Goal: Transaction & Acquisition: Purchase product/service

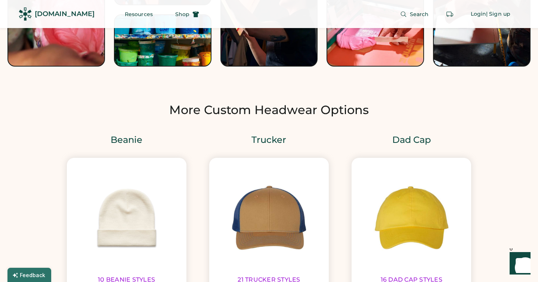
scroll to position [823, 0]
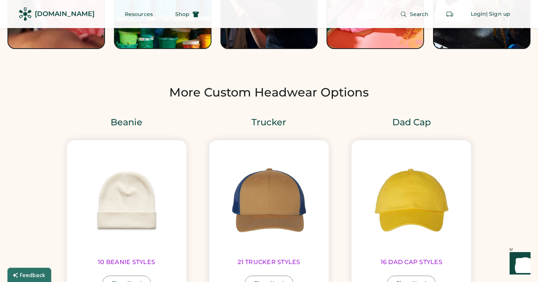
click at [136, 122] on link "Beanie" at bounding box center [127, 122] width 32 height 12
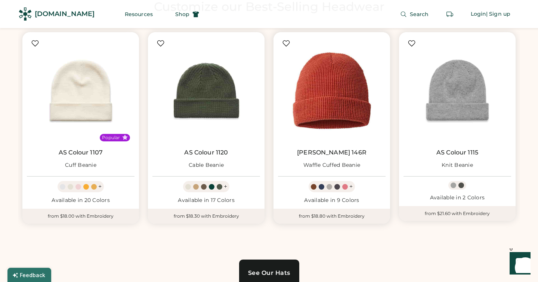
scroll to position [409, 0]
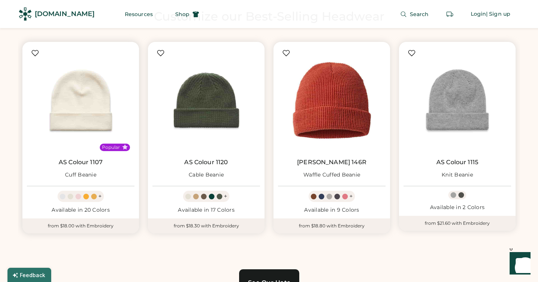
click at [104, 87] on img at bounding box center [81, 100] width 108 height 108
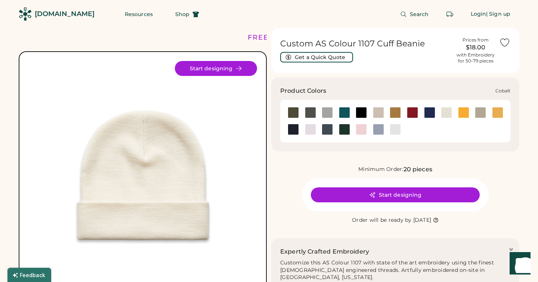
click at [430, 114] on div at bounding box center [429, 112] width 11 height 11
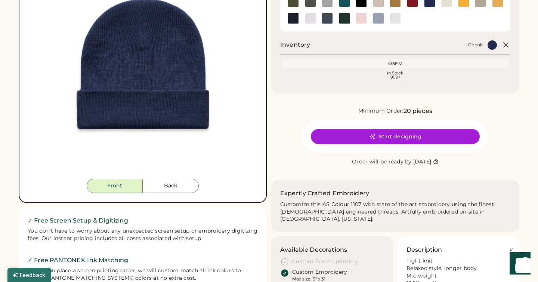
scroll to position [111, 0]
click at [163, 193] on div "Front Back Start designing" at bounding box center [143, 72] width 248 height 262
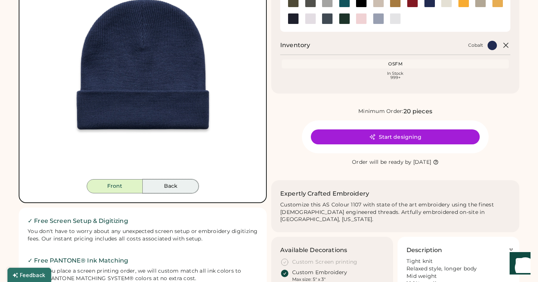
click at [163, 190] on button "Back" at bounding box center [171, 186] width 56 height 14
click at [126, 188] on button "Front" at bounding box center [115, 186] width 56 height 14
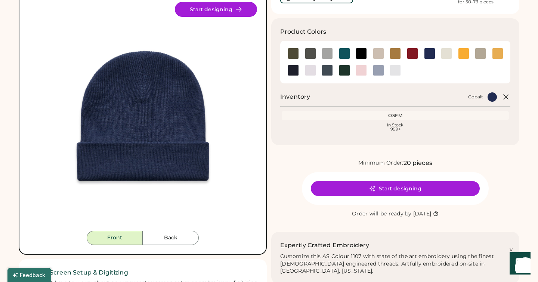
scroll to position [0, 0]
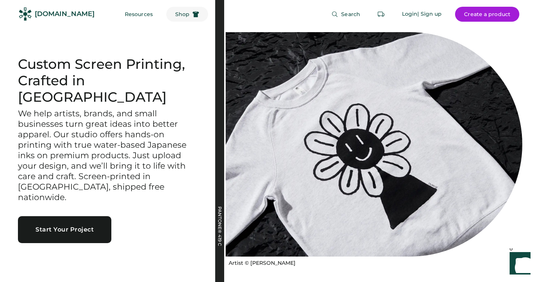
click at [175, 18] on button "Shop" at bounding box center [187, 14] width 42 height 15
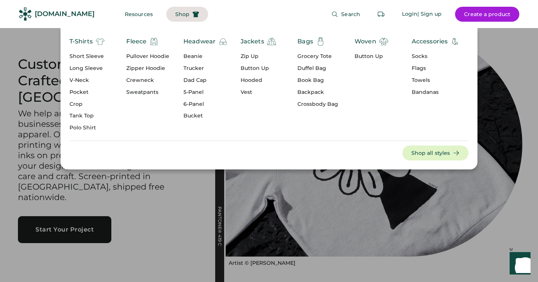
click at [198, 54] on div "Beanie" at bounding box center [206, 56] width 44 height 7
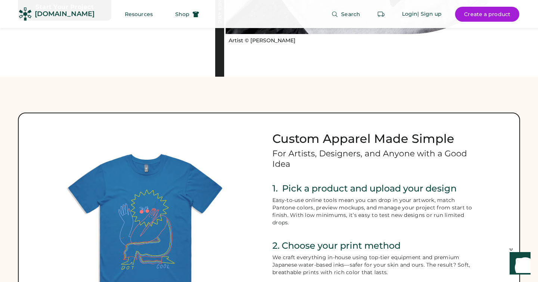
scroll to position [113, 0]
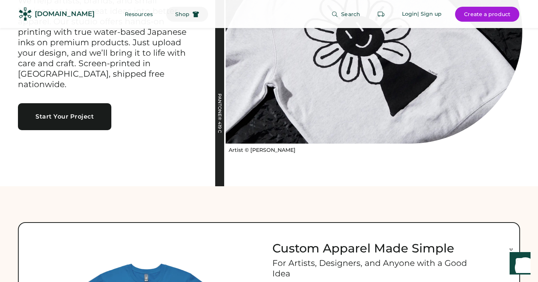
click at [175, 12] on span "Shop" at bounding box center [182, 14] width 14 height 5
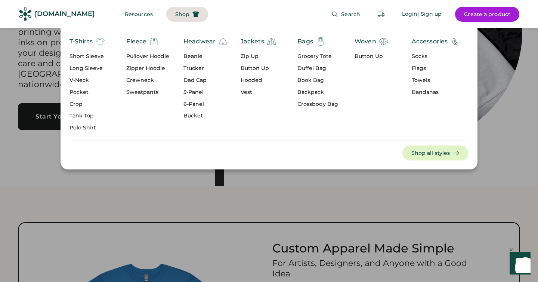
click at [79, 70] on div "Long Sleeve" at bounding box center [87, 68] width 35 height 7
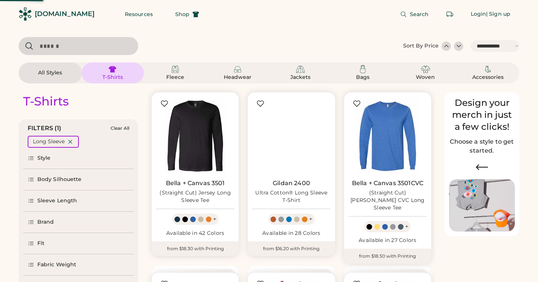
select select "*****"
select select "*"
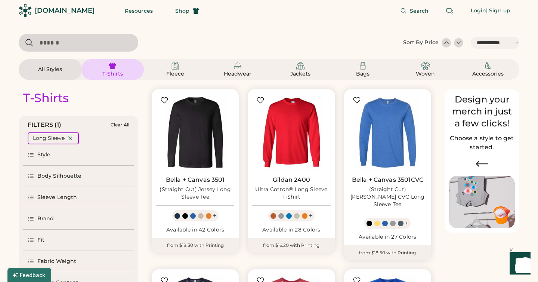
scroll to position [137, 0]
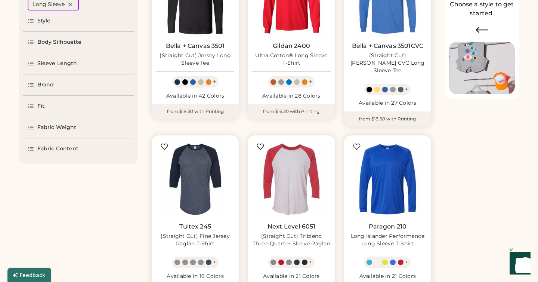
select select "*****"
select select "*"
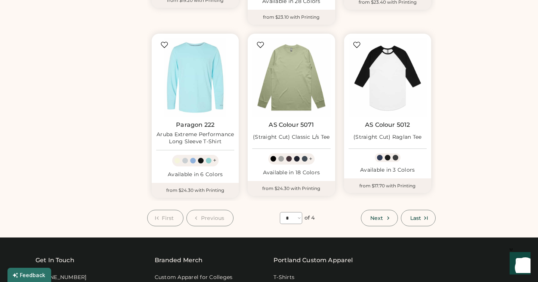
scroll to position [598, 0]
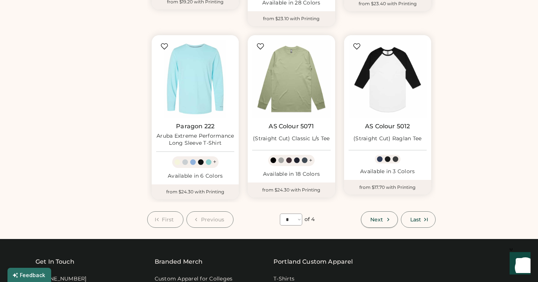
click at [380, 217] on span "Next" at bounding box center [377, 219] width 13 height 5
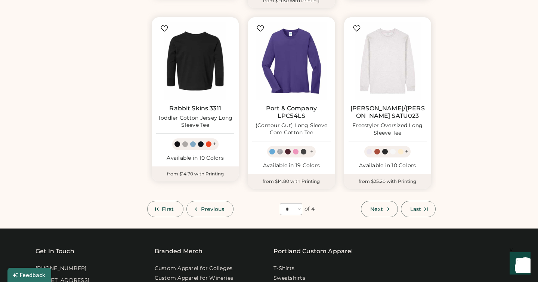
scroll to position [608, 0]
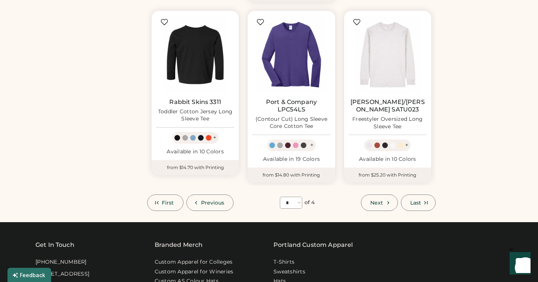
click at [381, 207] on button "Next" at bounding box center [379, 202] width 37 height 16
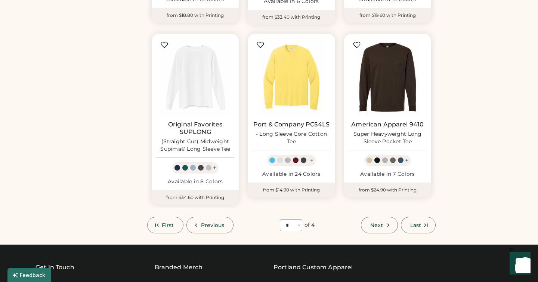
scroll to position [585, 0]
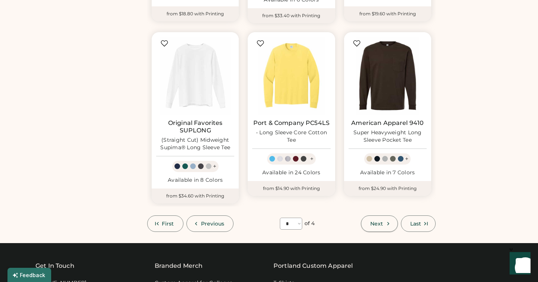
click at [379, 221] on span "Next" at bounding box center [377, 223] width 13 height 5
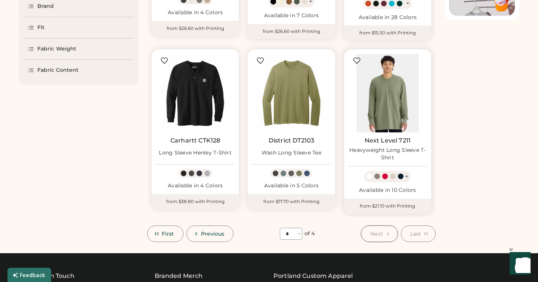
scroll to position [217, 0]
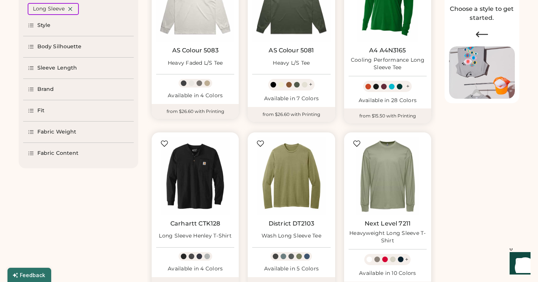
click at [479, 208] on div "T-Shirts FILTERS (1) Clear All Long Sleeve Style Body Silhouette Sleeve Length …" at bounding box center [269, 138] width 501 height 374
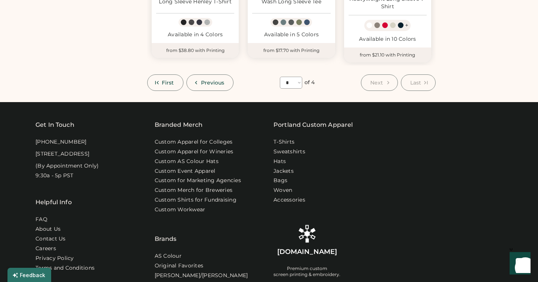
scroll to position [359, 0]
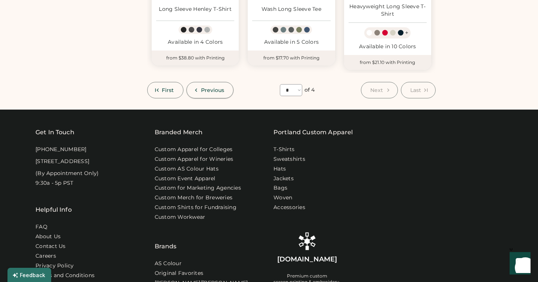
click at [219, 90] on span "Previous" at bounding box center [213, 89] width 24 height 5
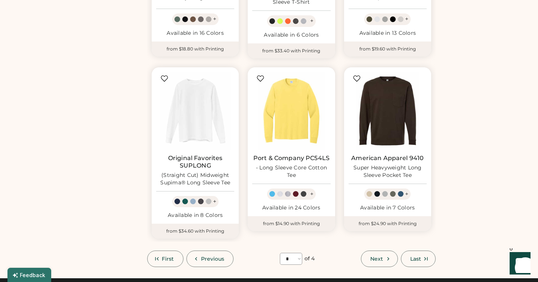
scroll to position [551, 0]
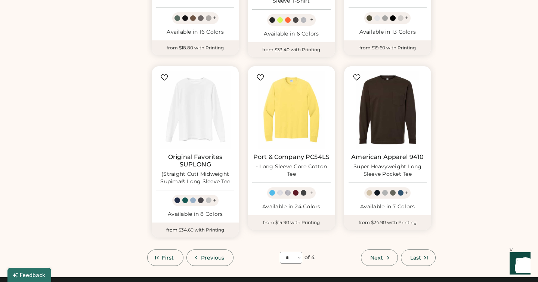
click at [207, 256] on button "Previous" at bounding box center [210, 257] width 47 height 16
select select "*"
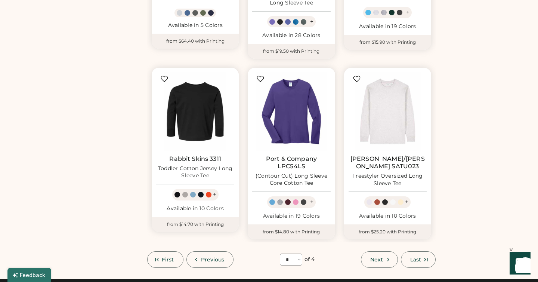
scroll to position [0, 0]
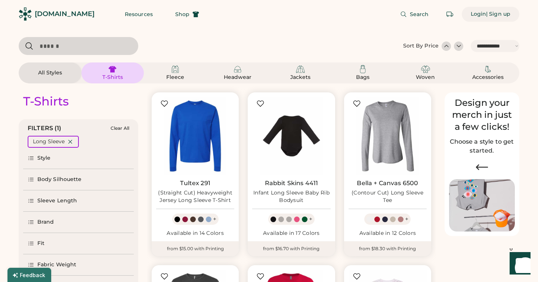
click at [483, 14] on div "Login" at bounding box center [479, 13] width 16 height 7
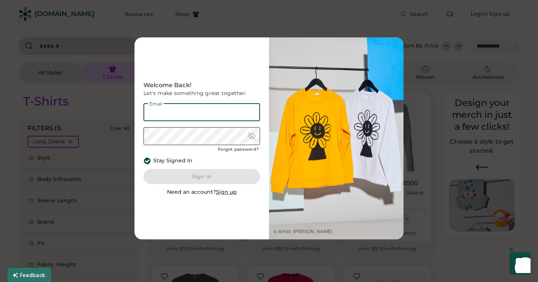
click at [222, 110] on input "email" at bounding box center [202, 112] width 117 height 18
click at [237, 147] on div "Forgot password?" at bounding box center [238, 150] width 41 height 6
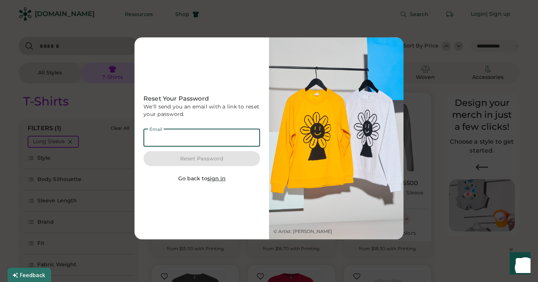
click at [208, 136] on input "email" at bounding box center [202, 138] width 117 height 18
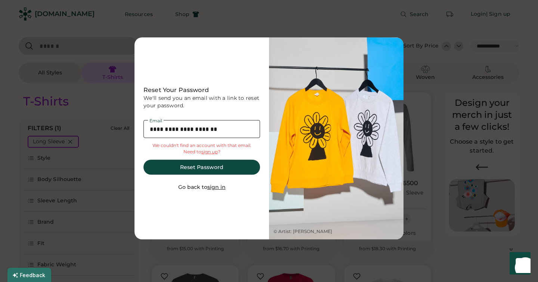
click at [160, 134] on input "**********" at bounding box center [202, 129] width 117 height 18
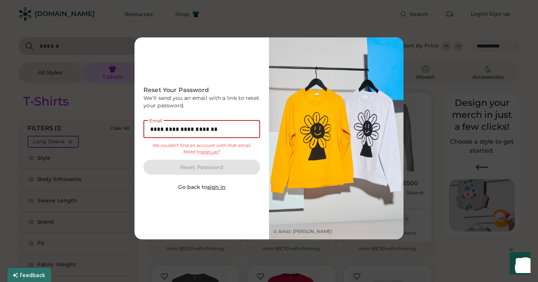
type input "**********"
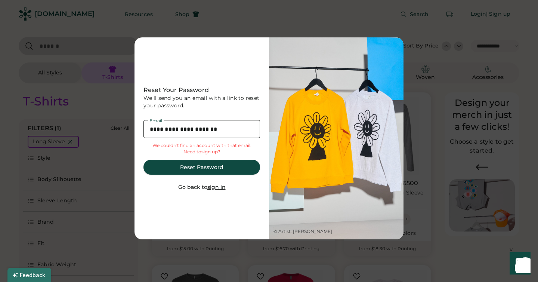
click at [165, 168] on button "Reset Password" at bounding box center [202, 167] width 117 height 15
click at [200, 170] on button "Reset Password" at bounding box center [202, 167] width 117 height 15
click at [311, 18] on div at bounding box center [269, 141] width 538 height 282
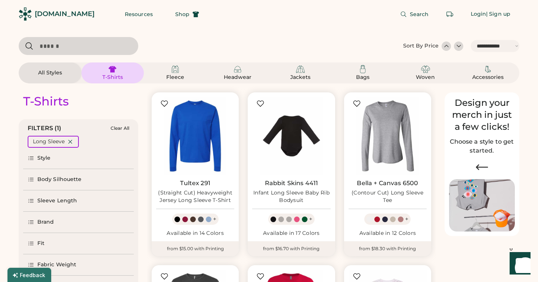
click at [68, 64] on div "All Styles" at bounding box center [50, 72] width 63 height 21
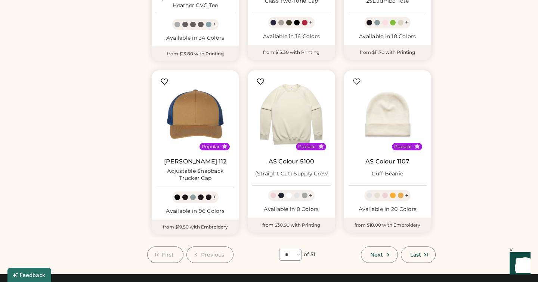
scroll to position [553, 0]
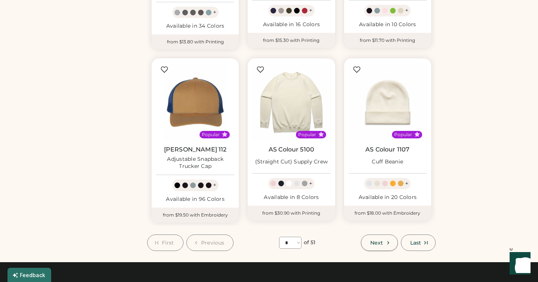
click at [380, 241] on span "Next" at bounding box center [377, 242] width 13 height 5
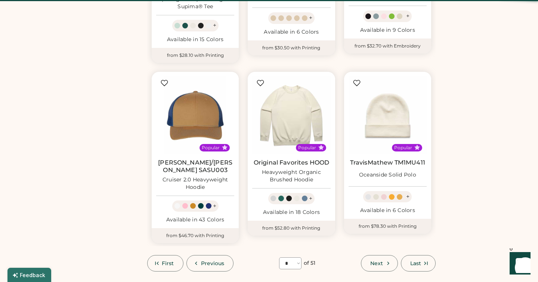
scroll to position [33, 0]
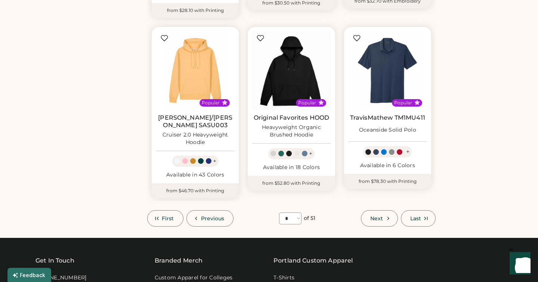
scroll to position [599, 0]
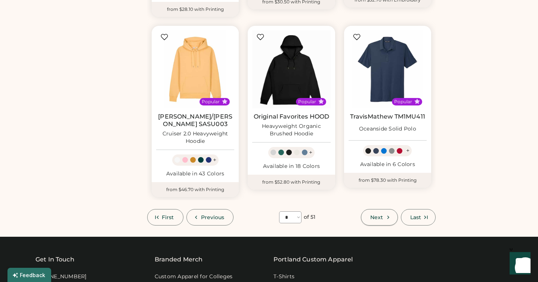
click at [388, 214] on icon at bounding box center [388, 217] width 7 height 7
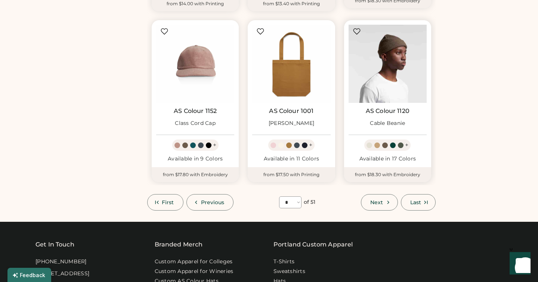
scroll to position [590, 0]
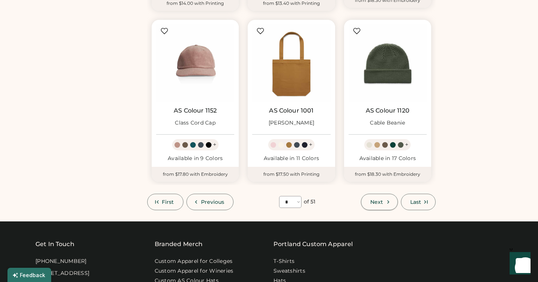
drag, startPoint x: 373, startPoint y: 202, endPoint x: 418, endPoint y: 167, distance: 56.7
click at [373, 202] on span "Next" at bounding box center [377, 201] width 13 height 5
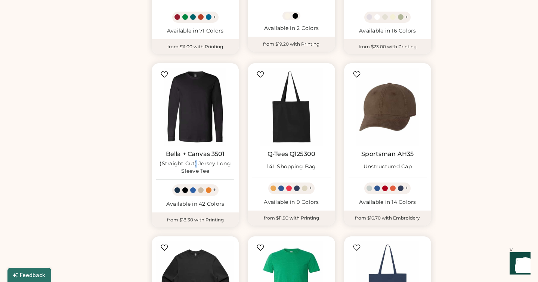
scroll to position [572, 0]
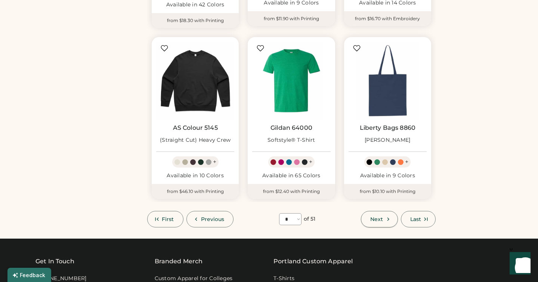
click at [368, 215] on button "Next" at bounding box center [379, 219] width 37 height 16
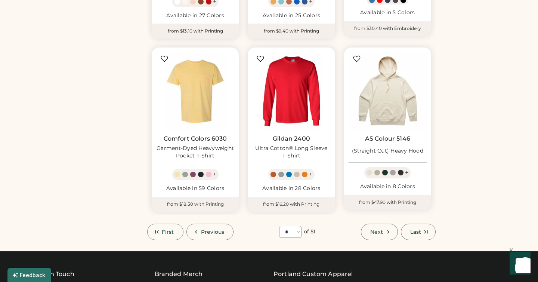
scroll to position [583, 0]
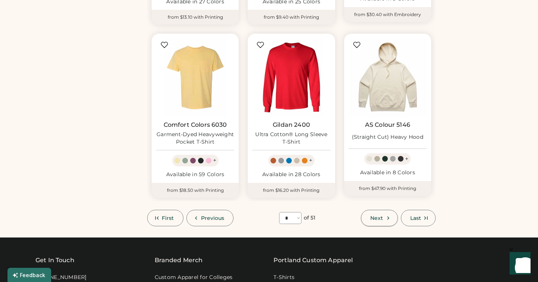
click at [385, 215] on icon at bounding box center [388, 218] width 7 height 7
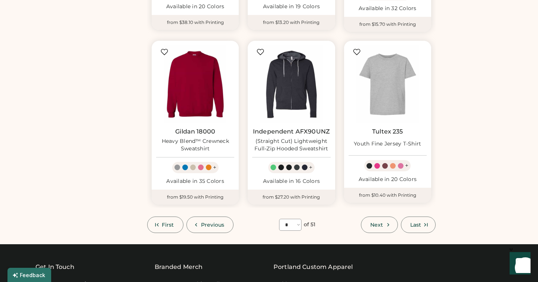
scroll to position [586, 0]
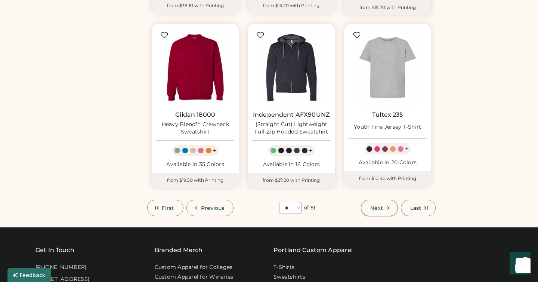
click at [375, 207] on span "Next" at bounding box center [377, 207] width 13 height 5
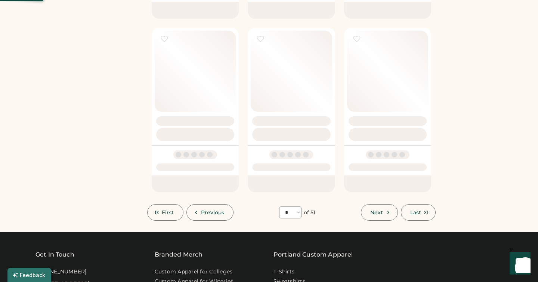
select select "*"
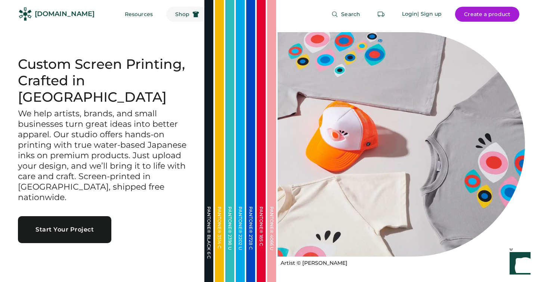
click at [175, 15] on span "Shop" at bounding box center [182, 14] width 14 height 5
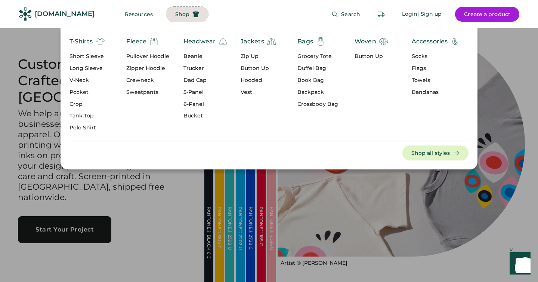
click at [22, 85] on div "T-Shirts Short Sleeve Long Sleeve V-Neck Pocket Crop Tank Top Polo Shirt Fleece…" at bounding box center [269, 98] width 538 height 141
click at [416, 94] on div "Bandanas" at bounding box center [436, 92] width 48 height 7
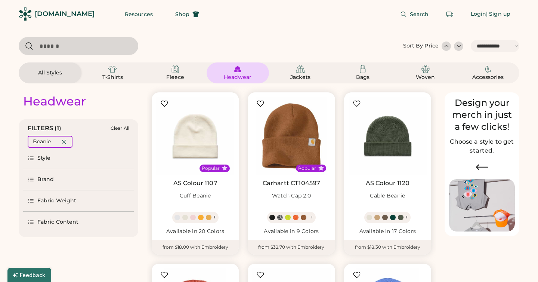
select select "*****"
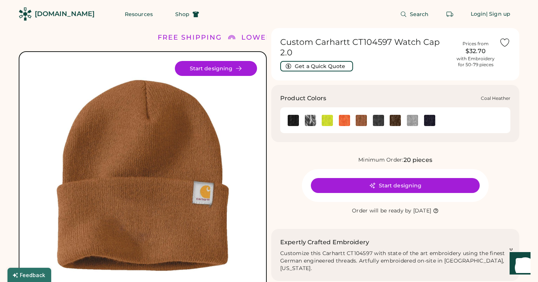
click at [381, 115] on img at bounding box center [378, 120] width 11 height 11
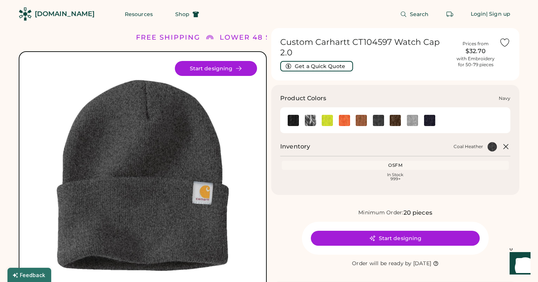
click at [433, 115] on img at bounding box center [429, 120] width 11 height 11
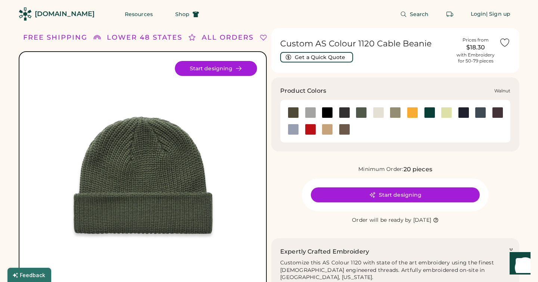
click at [344, 129] on div at bounding box center [344, 129] width 11 height 11
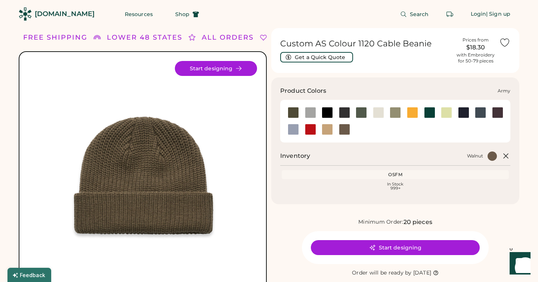
click at [290, 110] on div at bounding box center [293, 112] width 11 height 11
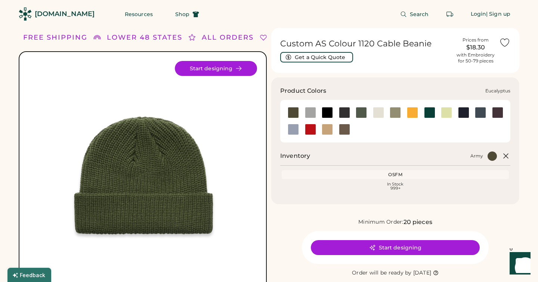
click at [399, 115] on div at bounding box center [395, 112] width 11 height 11
click at [364, 114] on div at bounding box center [361, 112] width 11 height 11
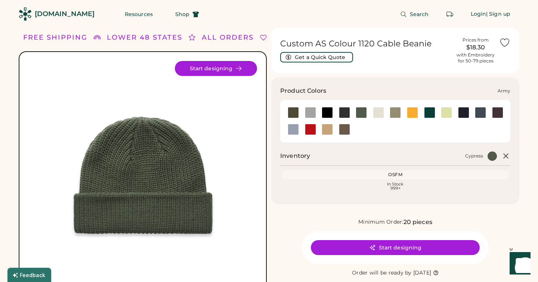
click at [291, 113] on div at bounding box center [293, 112] width 11 height 11
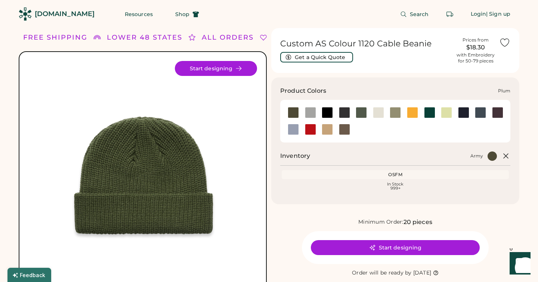
click at [499, 113] on div at bounding box center [497, 112] width 11 height 11
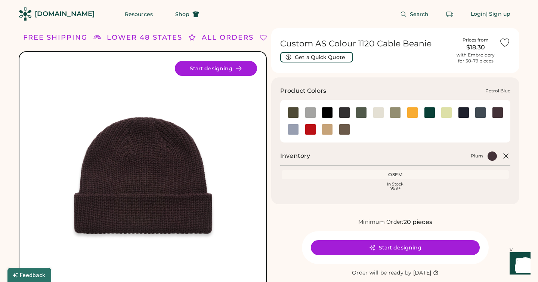
click at [480, 113] on div at bounding box center [480, 112] width 11 height 11
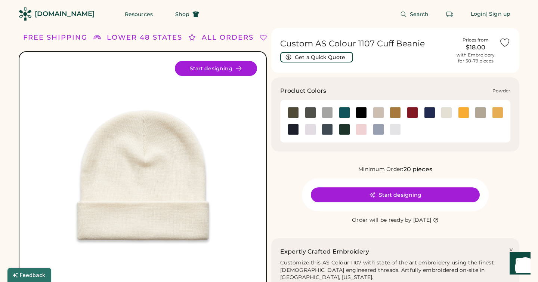
click at [379, 132] on div at bounding box center [378, 129] width 11 height 11
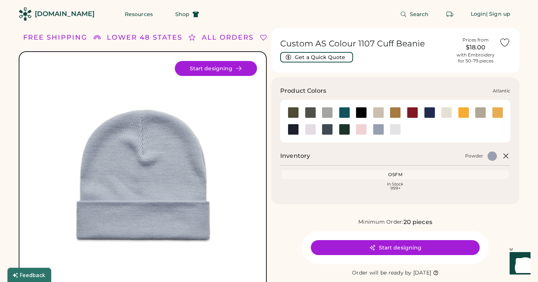
click at [345, 116] on div at bounding box center [344, 112] width 11 height 11
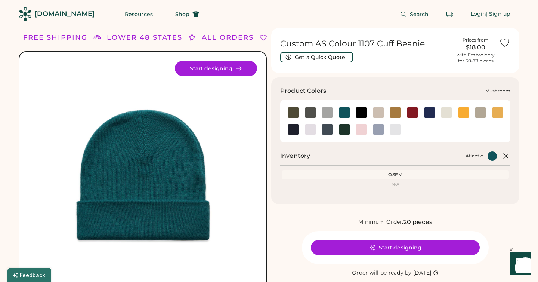
click at [483, 111] on div at bounding box center [480, 112] width 11 height 11
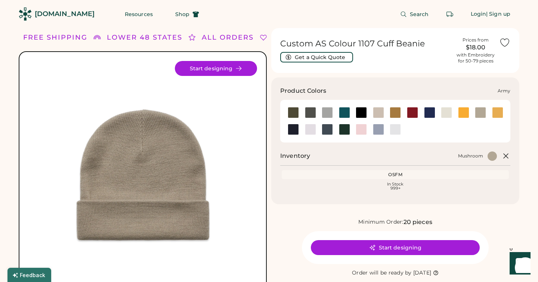
click at [294, 111] on div at bounding box center [293, 112] width 11 height 11
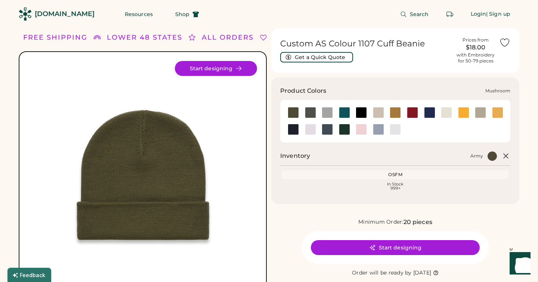
click at [483, 109] on div at bounding box center [480, 112] width 11 height 11
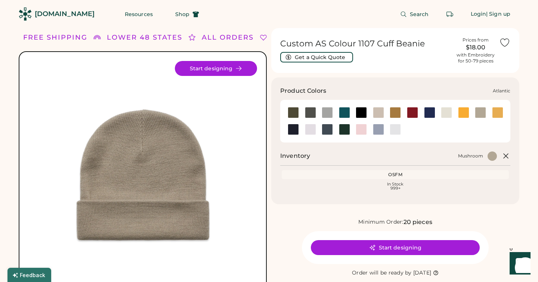
click at [345, 112] on div at bounding box center [344, 112] width 11 height 11
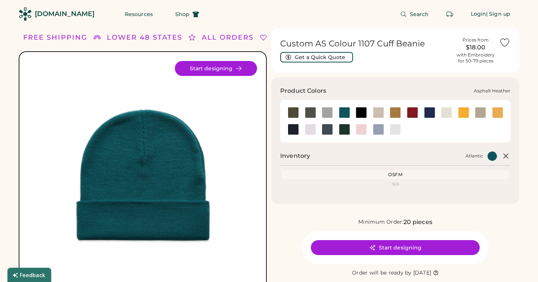
click at [314, 115] on div at bounding box center [310, 112] width 11 height 11
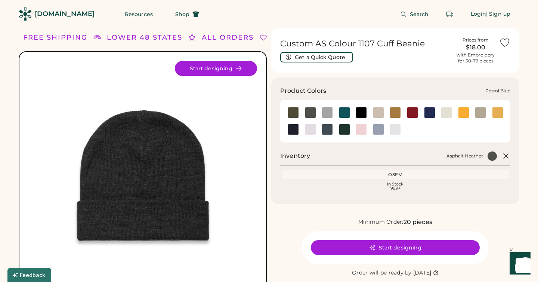
click at [330, 130] on div at bounding box center [327, 129] width 11 height 11
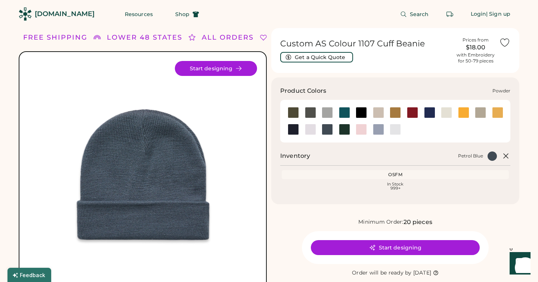
click at [382, 128] on div at bounding box center [378, 129] width 11 height 11
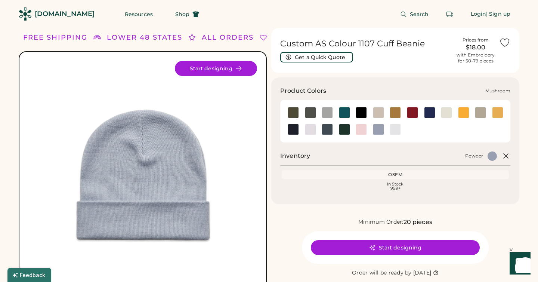
click at [483, 116] on div at bounding box center [480, 112] width 11 height 11
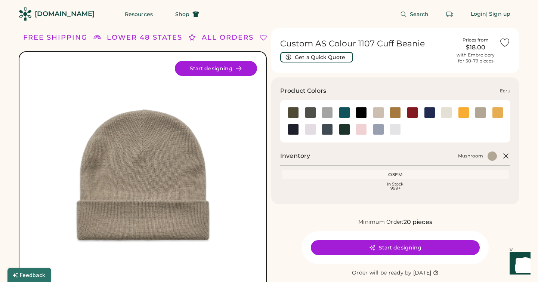
click at [443, 114] on div at bounding box center [446, 112] width 11 height 11
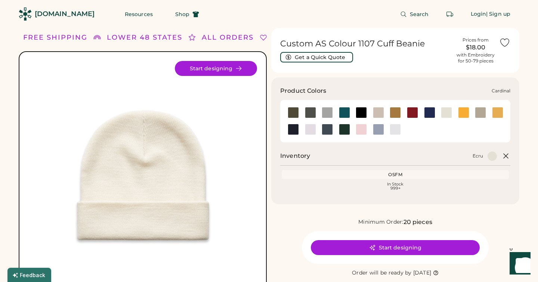
click at [411, 113] on div at bounding box center [412, 112] width 11 height 11
click at [397, 115] on div at bounding box center [395, 112] width 11 height 11
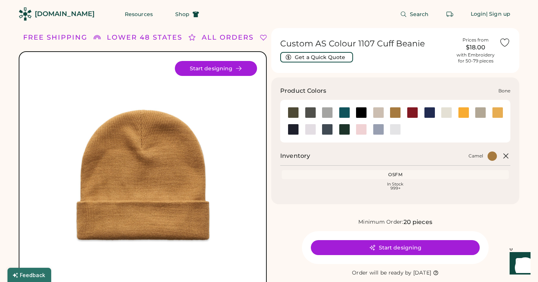
click at [376, 114] on div at bounding box center [378, 112] width 11 height 11
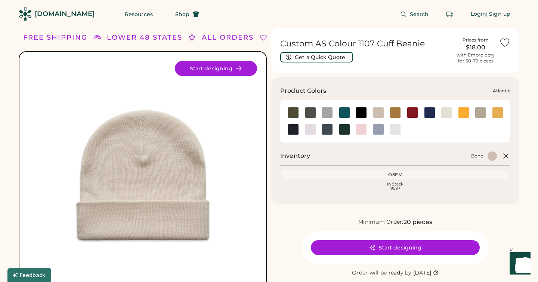
click at [344, 112] on div at bounding box center [344, 112] width 11 height 11
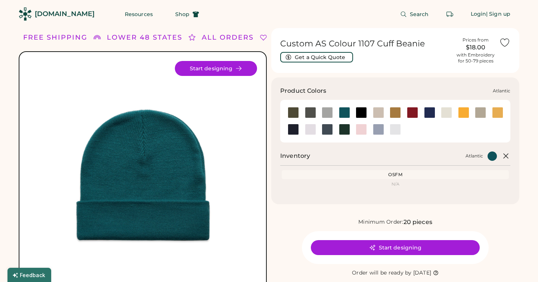
click at [361, 114] on div at bounding box center [361, 112] width 11 height 11
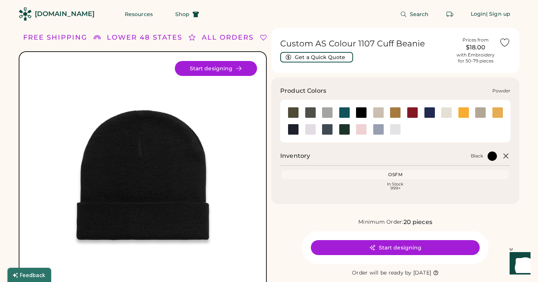
click at [378, 130] on div at bounding box center [378, 129] width 11 height 11
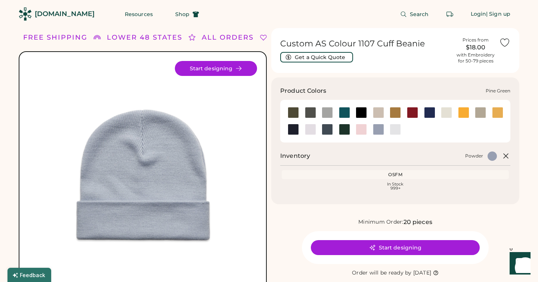
click at [343, 129] on div at bounding box center [344, 129] width 11 height 11
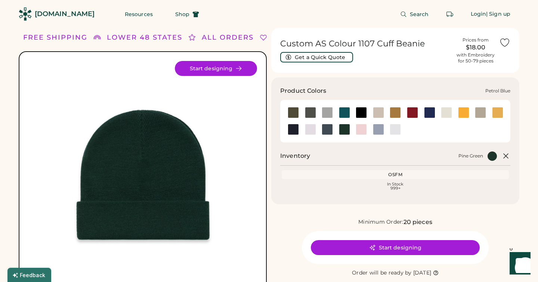
click at [333, 130] on div at bounding box center [327, 129] width 11 height 11
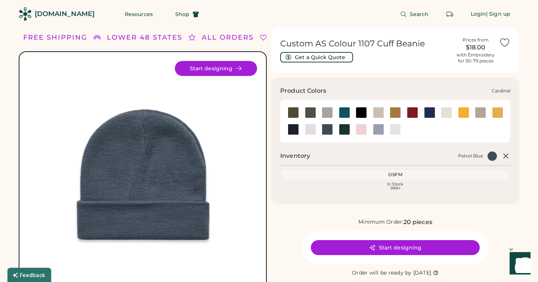
click at [412, 110] on div at bounding box center [412, 112] width 11 height 11
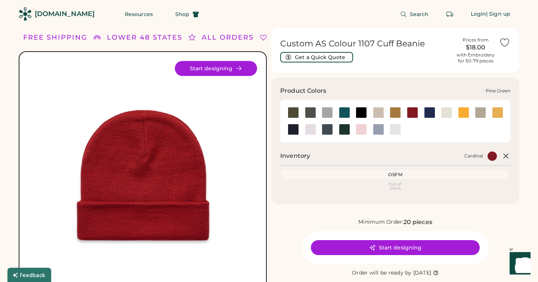
click at [347, 135] on div at bounding box center [344, 129] width 17 height 17
click at [345, 130] on div at bounding box center [344, 129] width 11 height 11
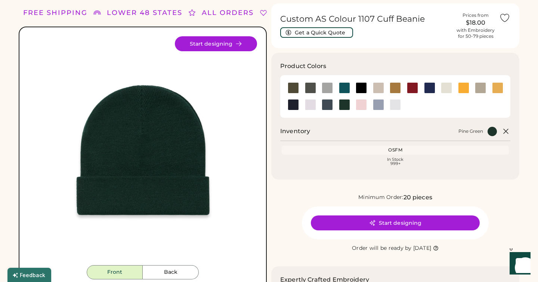
scroll to position [22, 0]
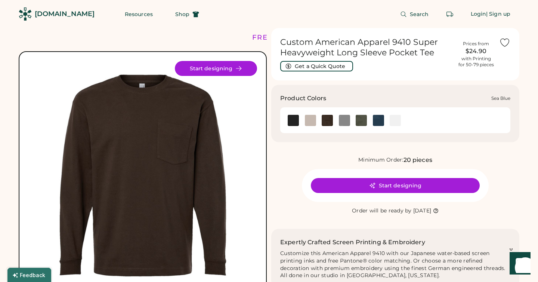
click at [381, 119] on img at bounding box center [378, 120] width 11 height 11
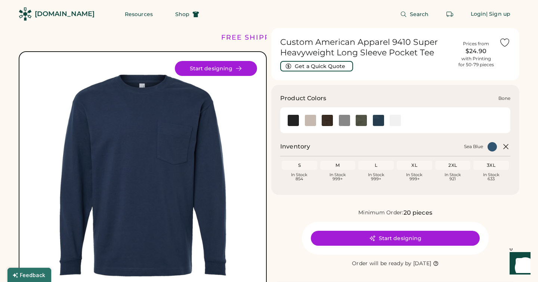
click at [329, 122] on img at bounding box center [327, 120] width 11 height 11
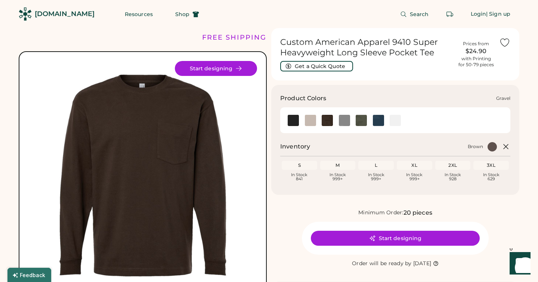
click at [341, 121] on img at bounding box center [344, 120] width 11 height 11
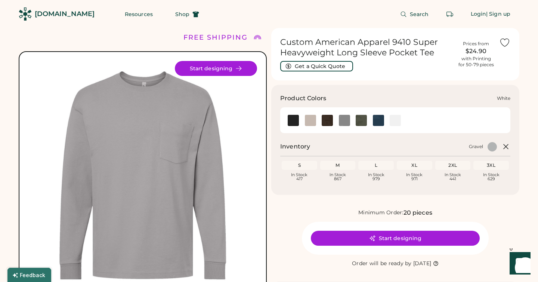
click at [397, 121] on img at bounding box center [395, 120] width 11 height 11
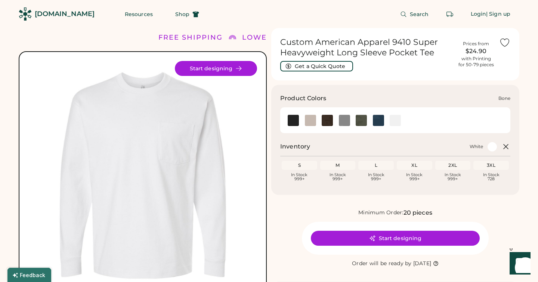
click at [307, 123] on img at bounding box center [310, 120] width 11 height 11
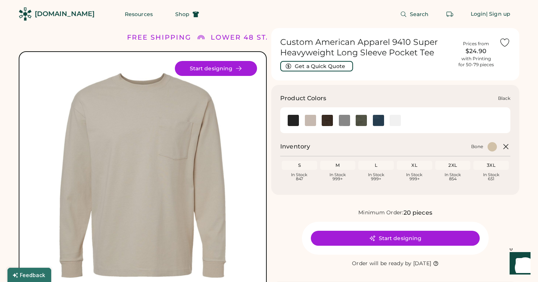
click at [292, 126] on img at bounding box center [293, 120] width 11 height 11
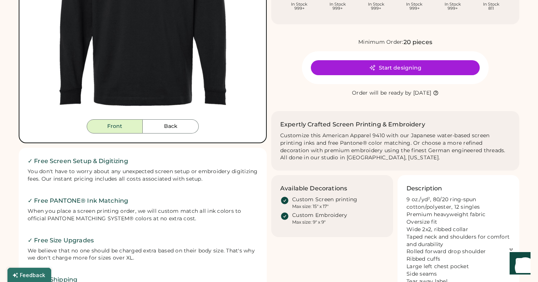
scroll to position [177, 0]
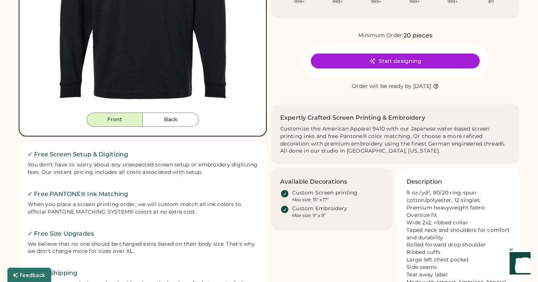
click at [170, 119] on button "Back" at bounding box center [171, 120] width 56 height 14
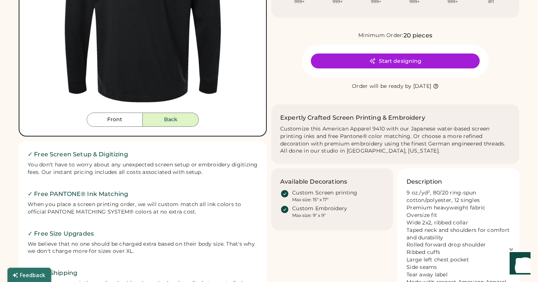
scroll to position [26, 0]
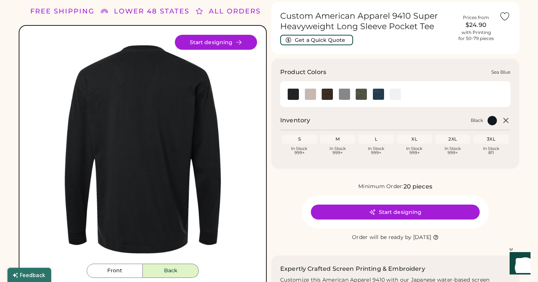
click at [377, 91] on img at bounding box center [378, 94] width 11 height 11
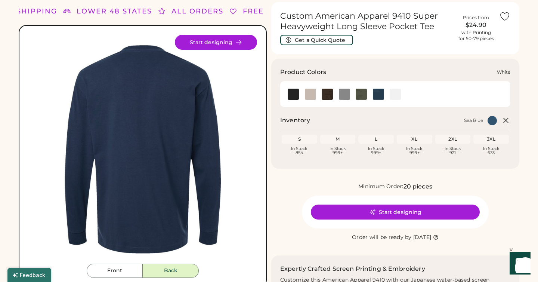
click at [392, 92] on img at bounding box center [395, 94] width 11 height 11
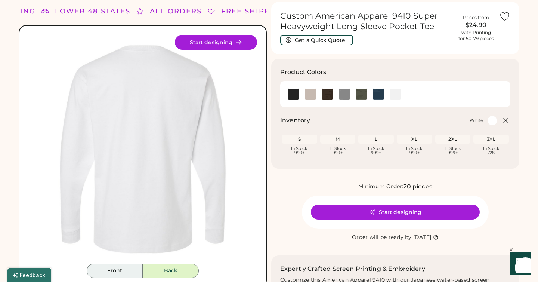
click at [110, 272] on button "Front" at bounding box center [115, 271] width 56 height 14
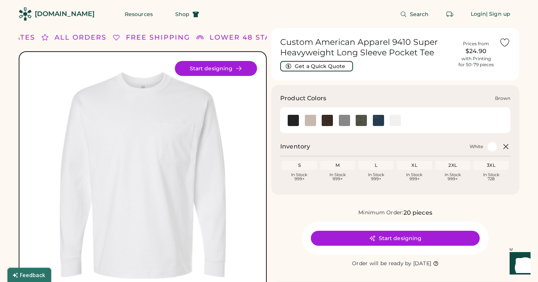
click at [330, 121] on img at bounding box center [327, 120] width 11 height 11
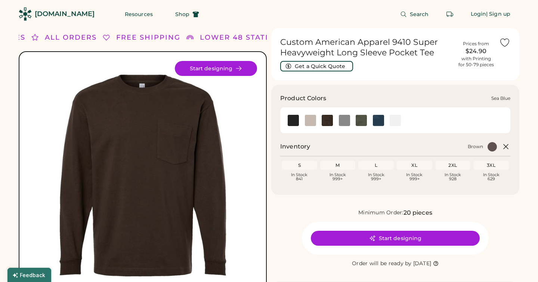
click at [379, 123] on img at bounding box center [378, 120] width 11 height 11
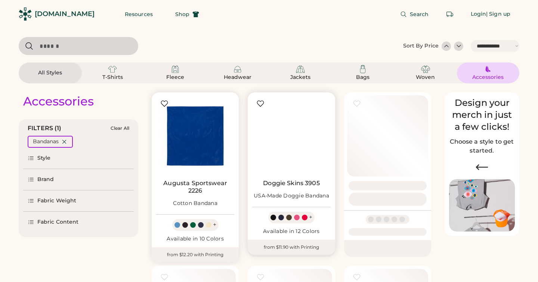
select select "*****"
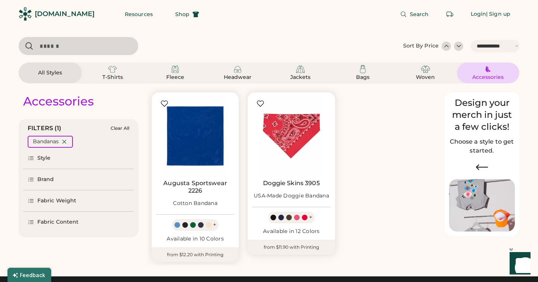
scroll to position [112, 0]
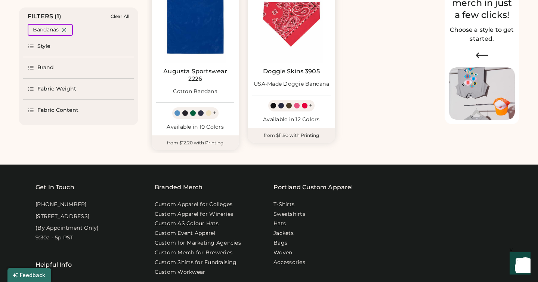
select select "*****"
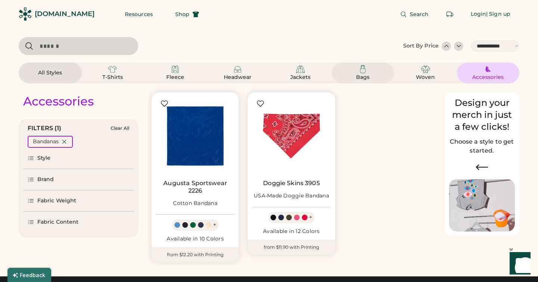
click at [342, 70] on div "Bags" at bounding box center [363, 73] width 45 height 16
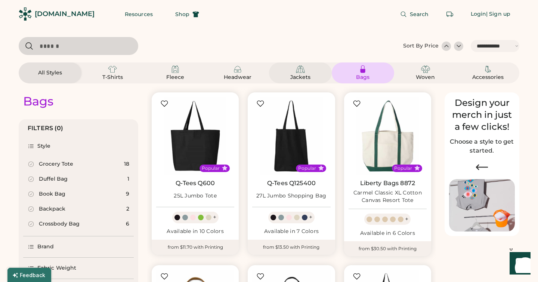
click at [302, 83] on div "Jackets" at bounding box center [300, 72] width 63 height 21
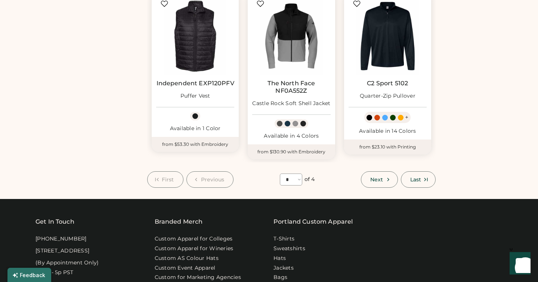
scroll to position [606, 0]
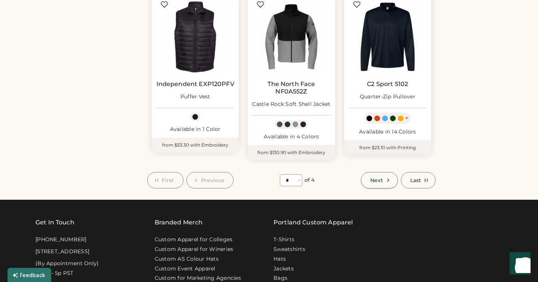
click at [374, 185] on button "Next" at bounding box center [379, 180] width 37 height 16
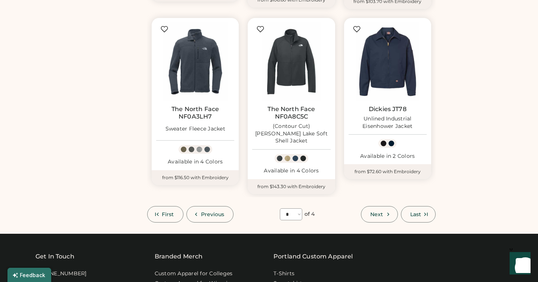
scroll to position [607, 0]
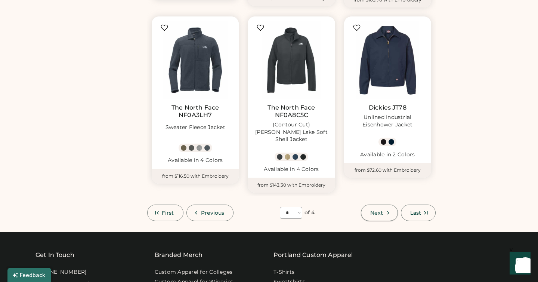
click at [383, 205] on button "Next" at bounding box center [379, 213] width 37 height 16
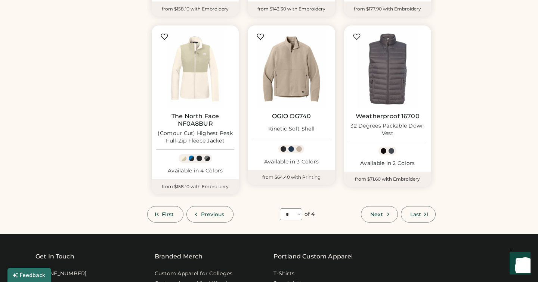
scroll to position [600, 0]
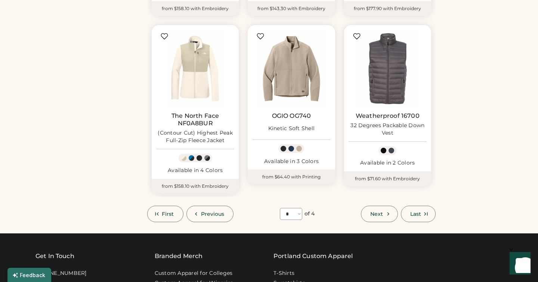
click at [380, 218] on button "Next" at bounding box center [379, 214] width 37 height 16
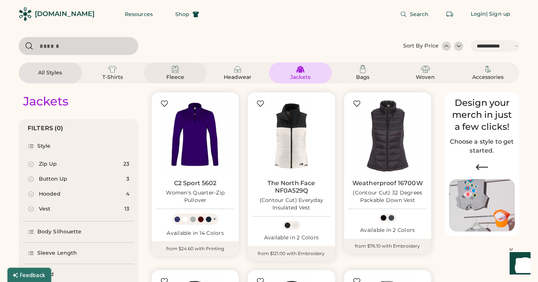
click at [172, 72] on img at bounding box center [175, 69] width 9 height 9
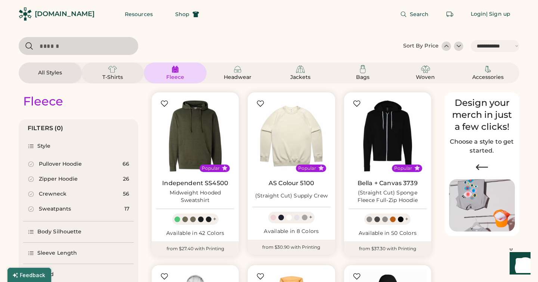
click at [105, 68] on div "T-Shirts" at bounding box center [112, 73] width 45 height 16
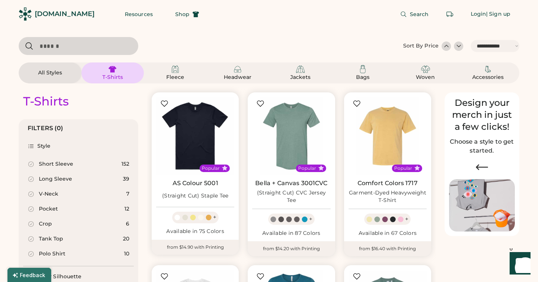
click at [59, 75] on div "All Styles" at bounding box center [50, 72] width 34 height 7
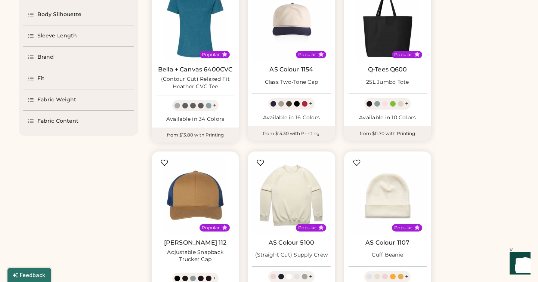
scroll to position [559, 0]
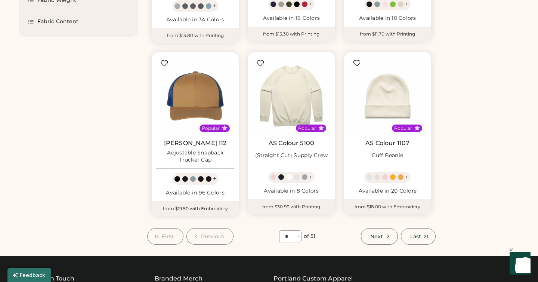
click at [368, 235] on button "Next" at bounding box center [379, 236] width 37 height 16
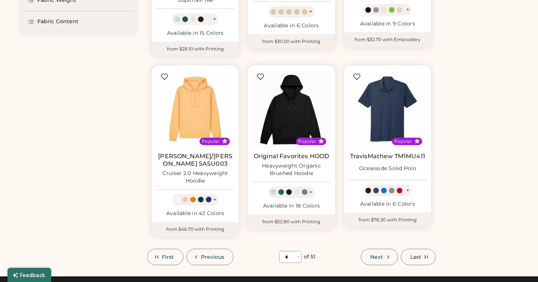
scroll to position [33, 0]
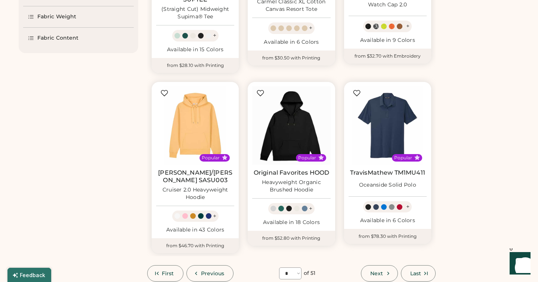
scroll to position [670, 0]
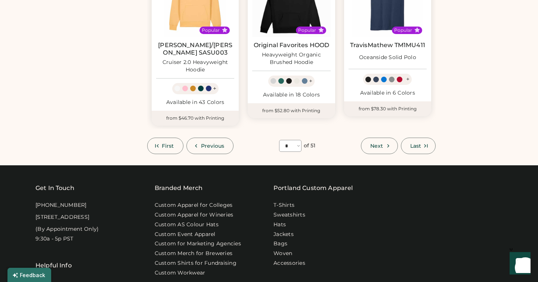
click at [374, 143] on span "Next" at bounding box center [377, 145] width 13 height 5
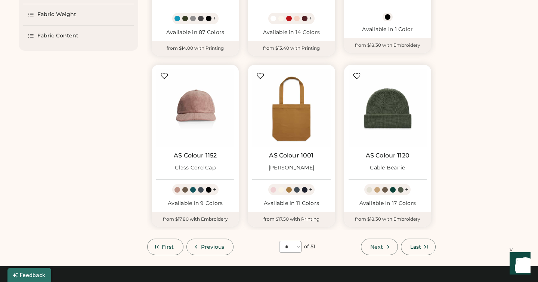
scroll to position [545, 0]
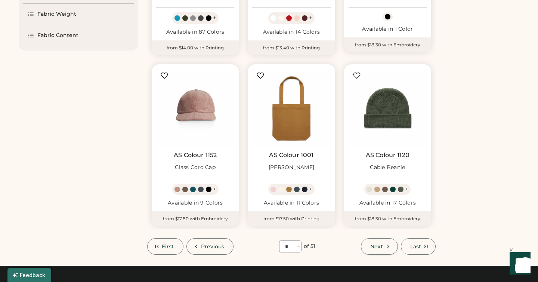
click at [381, 248] on span "Next" at bounding box center [377, 246] width 13 height 5
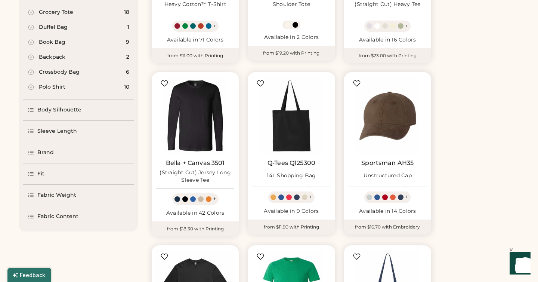
scroll to position [671, 0]
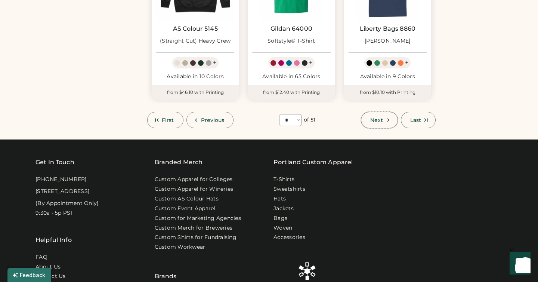
click at [372, 121] on span "Next" at bounding box center [377, 119] width 13 height 5
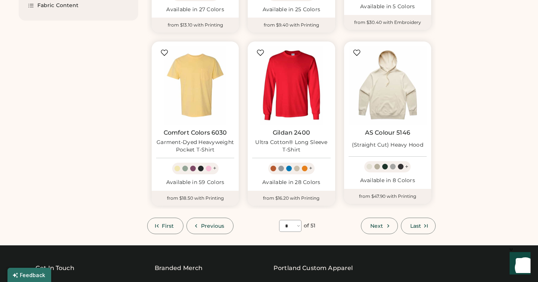
scroll to position [599, 0]
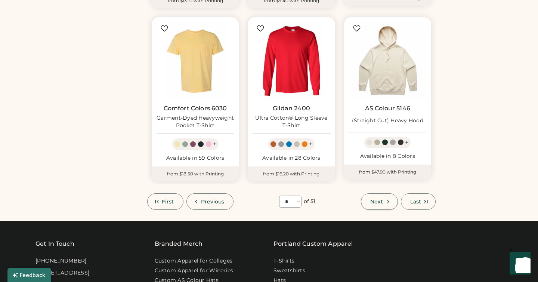
click at [372, 199] on span "Next" at bounding box center [377, 201] width 13 height 5
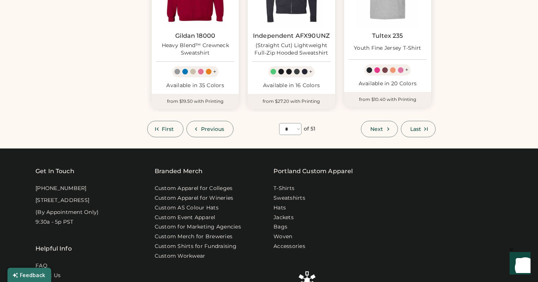
scroll to position [599, 0]
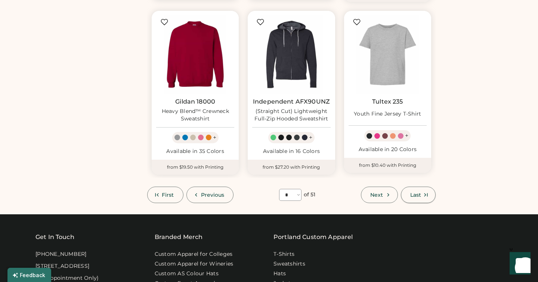
click at [411, 198] on button "Last" at bounding box center [418, 195] width 35 height 16
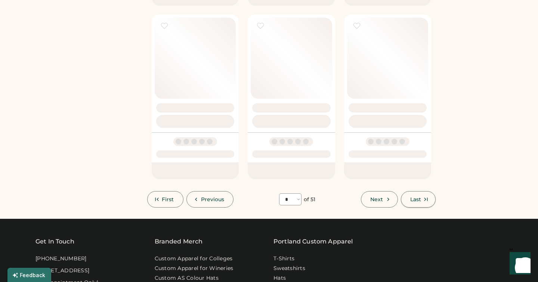
select select "**"
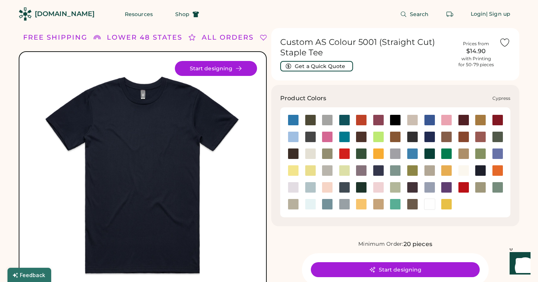
click at [502, 140] on div at bounding box center [497, 136] width 11 height 11
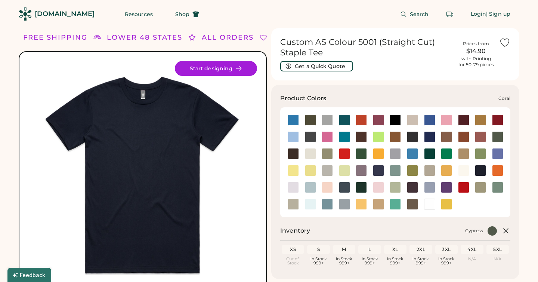
click at [481, 136] on div at bounding box center [480, 136] width 11 height 11
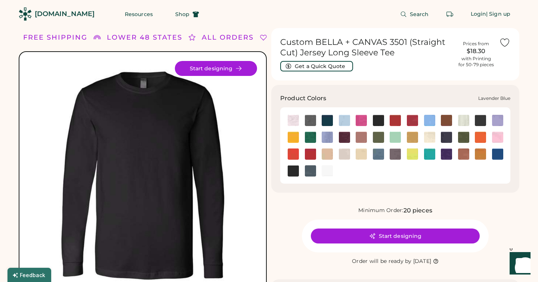
click at [328, 134] on img at bounding box center [327, 137] width 11 height 11
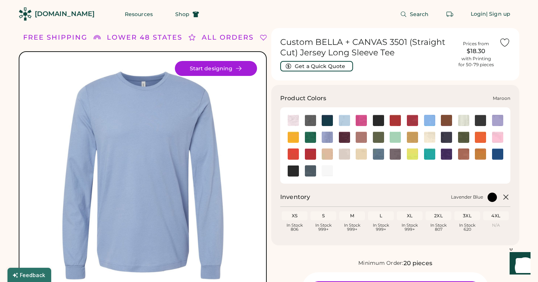
click at [341, 137] on img at bounding box center [344, 137] width 11 height 11
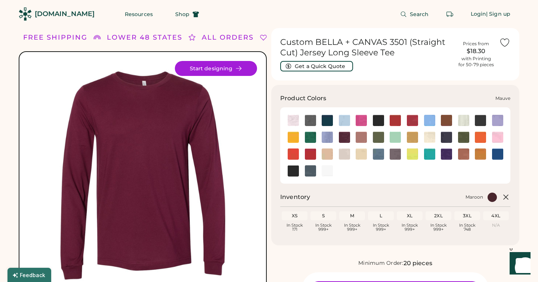
click at [364, 138] on img at bounding box center [361, 137] width 11 height 11
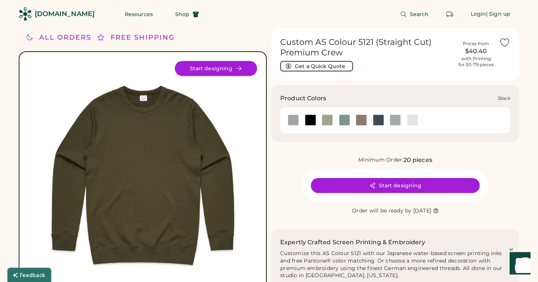
click at [342, 121] on div at bounding box center [344, 119] width 11 height 11
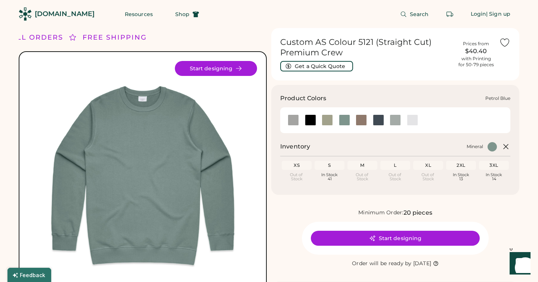
click at [382, 121] on div at bounding box center [378, 119] width 11 height 11
